Goal: Manage account settings

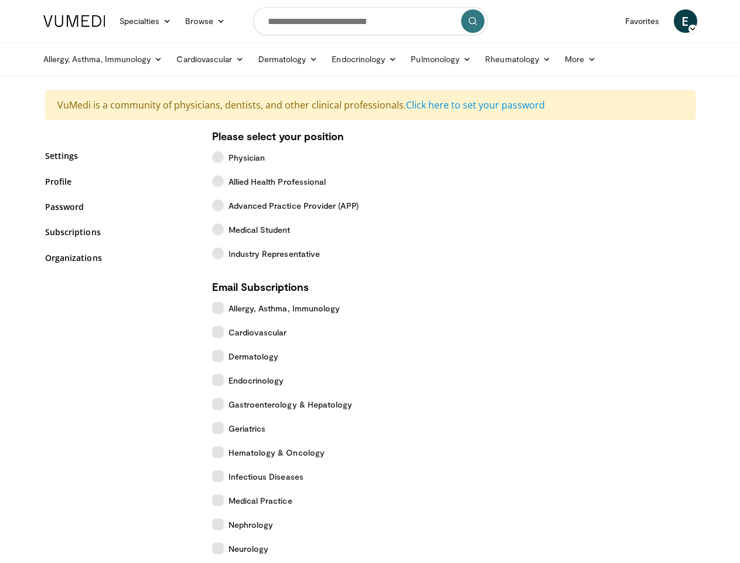
click at [117, 21] on link "Specialties" at bounding box center [146, 20] width 66 height 23
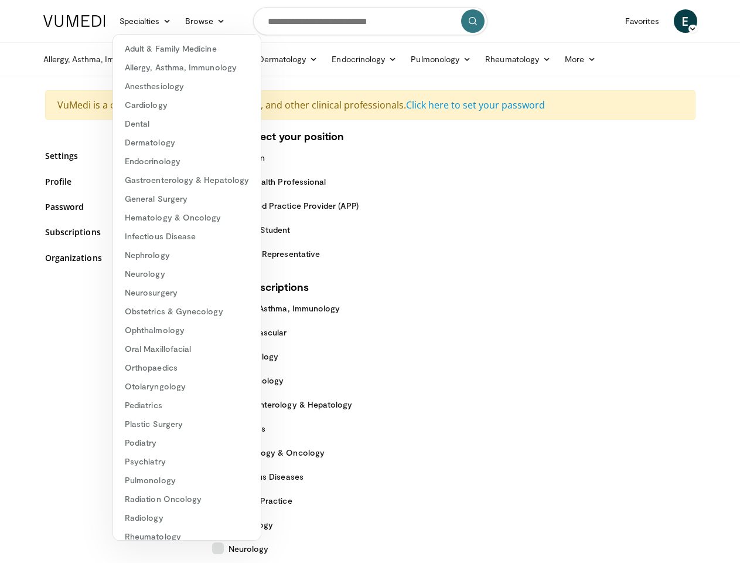
click at [178, 21] on link "Browse" at bounding box center [205, 20] width 54 height 23
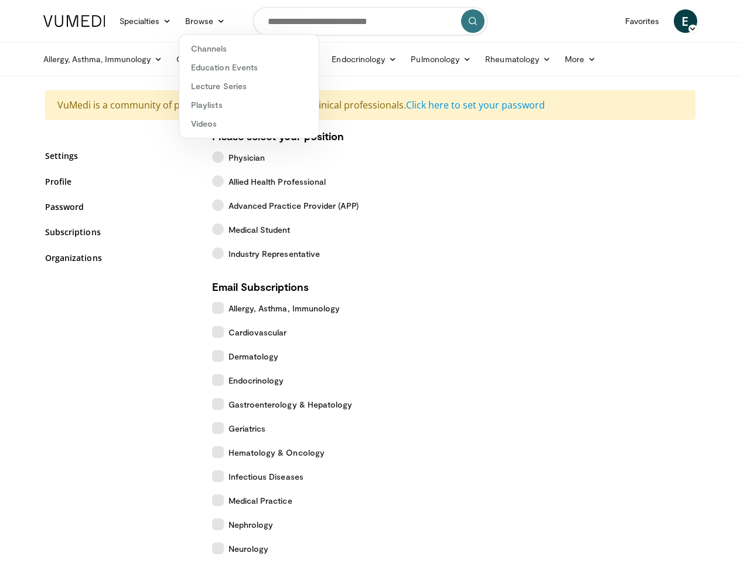
click at [697, 21] on span "E" at bounding box center [685, 20] width 23 height 23
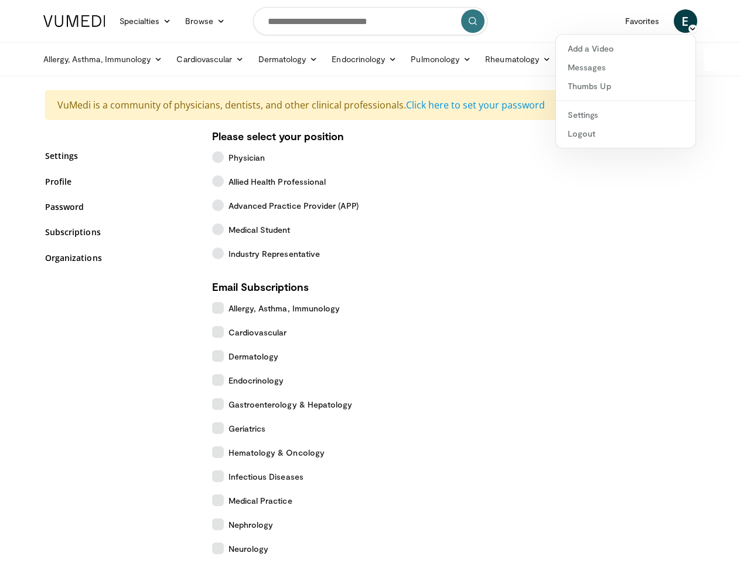
click at [73, 59] on link "Allergy, Asthma, Immunology" at bounding box center [103, 58] width 134 height 23
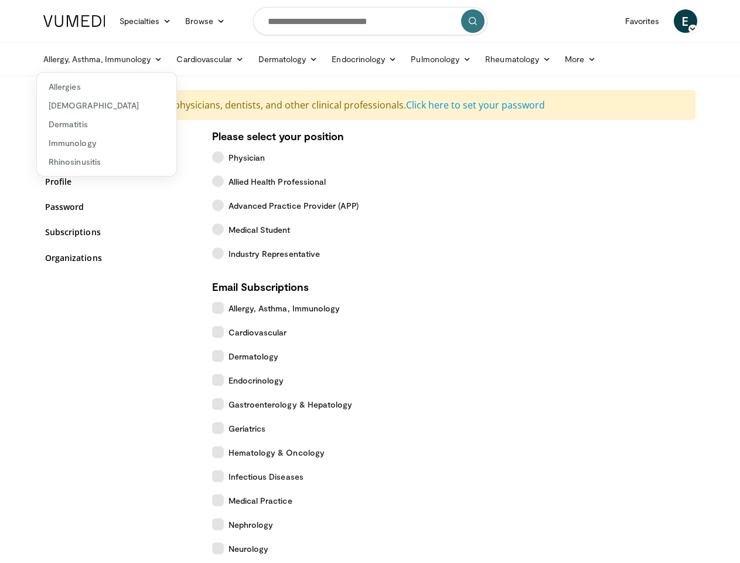
click at [180, 59] on link "Cardiovascular" at bounding box center [209, 58] width 81 height 23
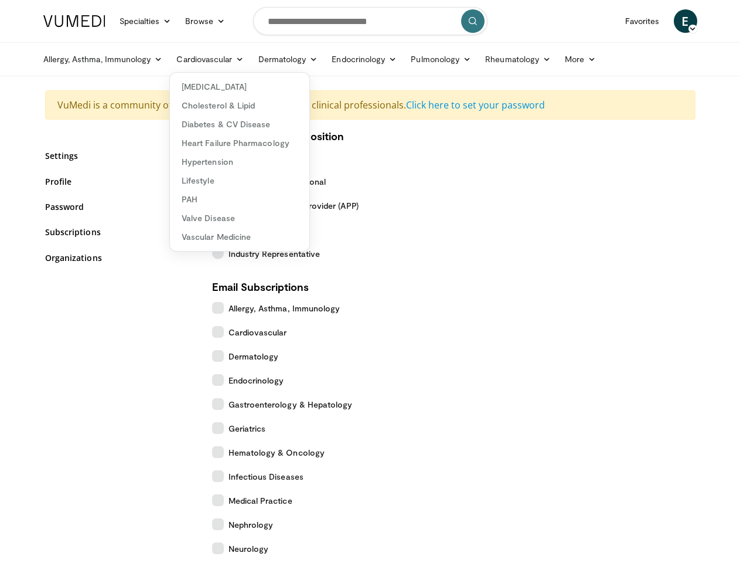
click at [258, 59] on link "Dermatology" at bounding box center [288, 58] width 74 height 23
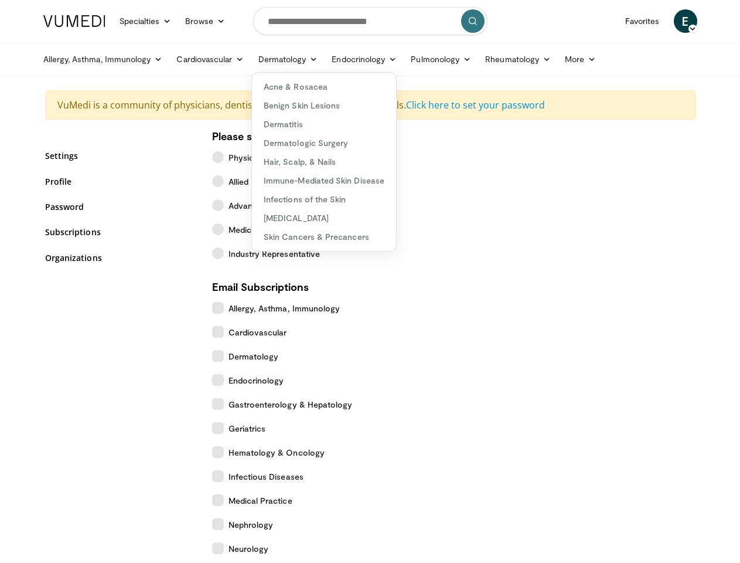
click at [335, 59] on link "Endocrinology" at bounding box center [364, 58] width 79 height 23
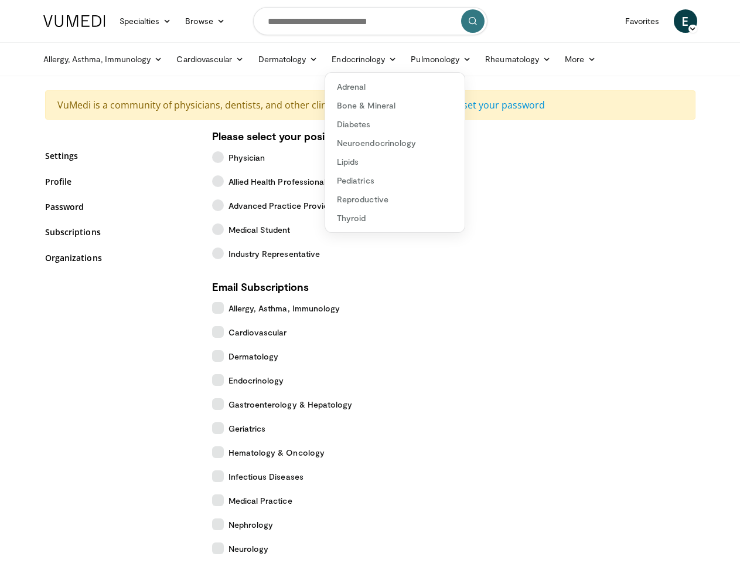
click at [412, 59] on link "Pulmonology" at bounding box center [441, 58] width 74 height 23
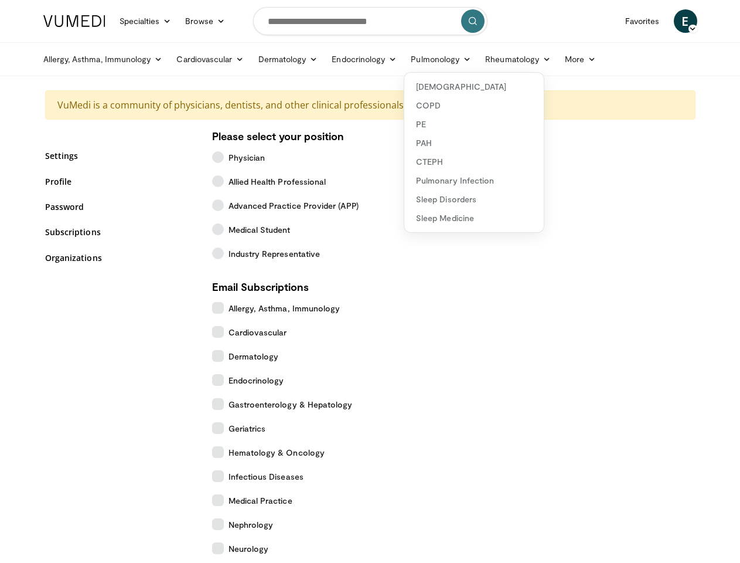
click at [489, 59] on link "Rheumatology" at bounding box center [518, 58] width 80 height 23
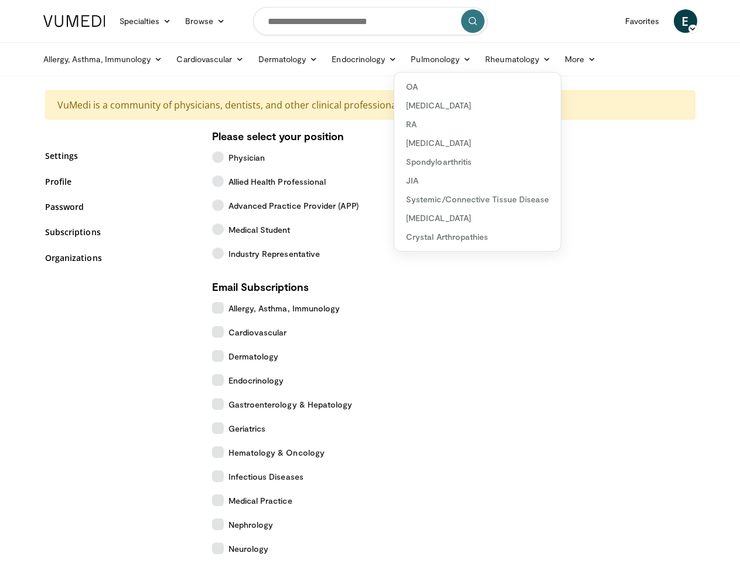
click at [558, 59] on link "More" at bounding box center [580, 58] width 45 height 23
